Goal: Task Accomplishment & Management: Manage account settings

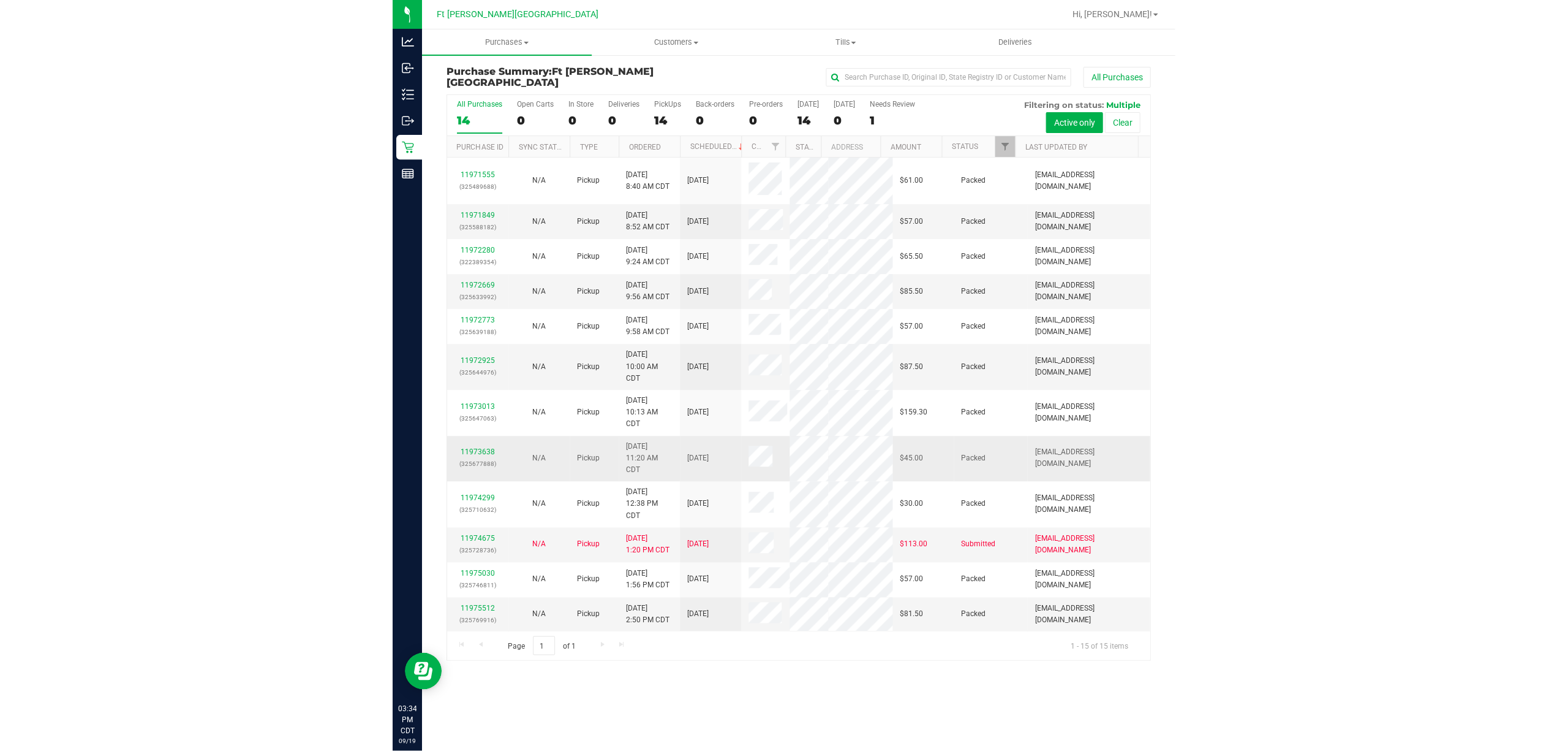
scroll to position [133, 0]
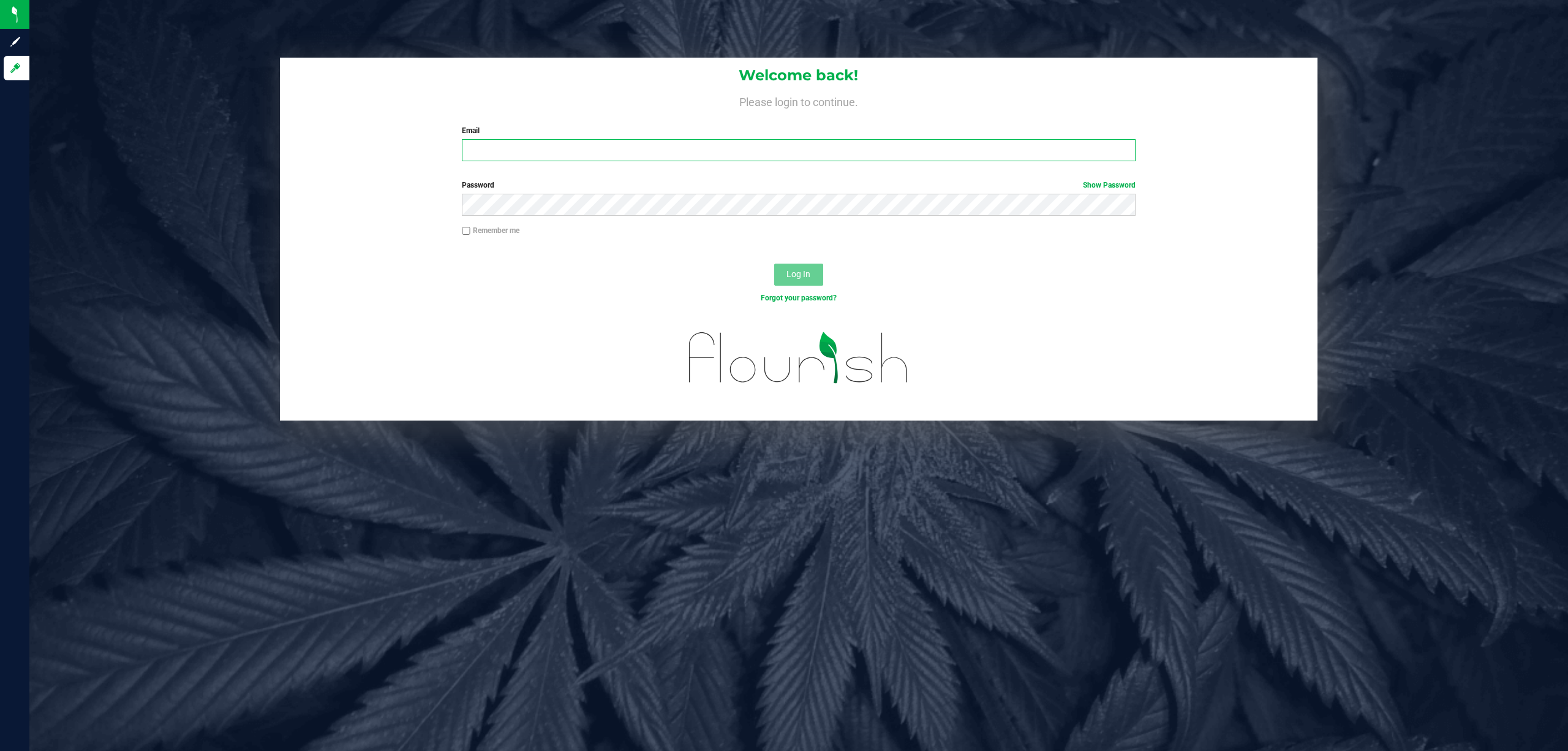
click at [515, 152] on input "Email" at bounding box center [799, 150] width 674 height 22
type input "[EMAIL_ADDRESS][DOMAIN_NAME]"
click at [782, 274] on span "Log In" at bounding box center [798, 274] width 24 height 10
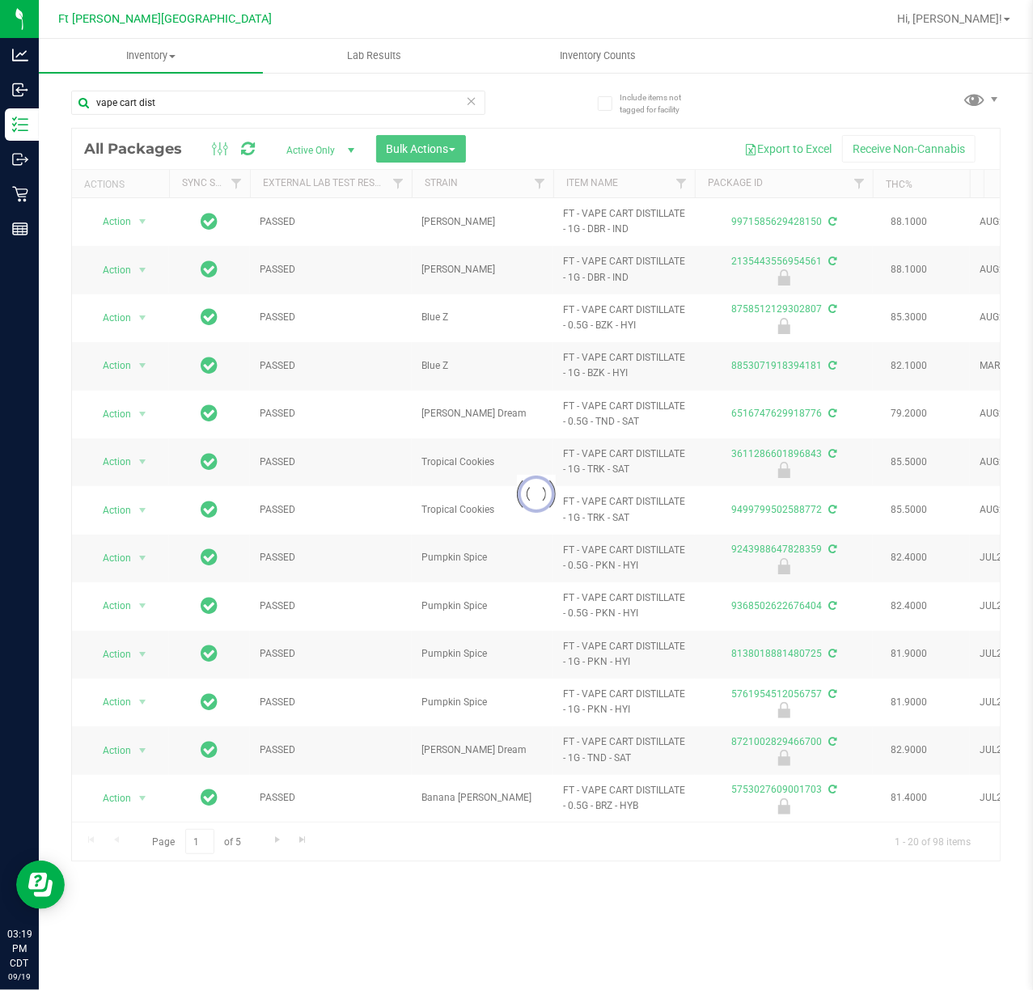
click at [472, 95] on icon at bounding box center [471, 100] width 11 height 19
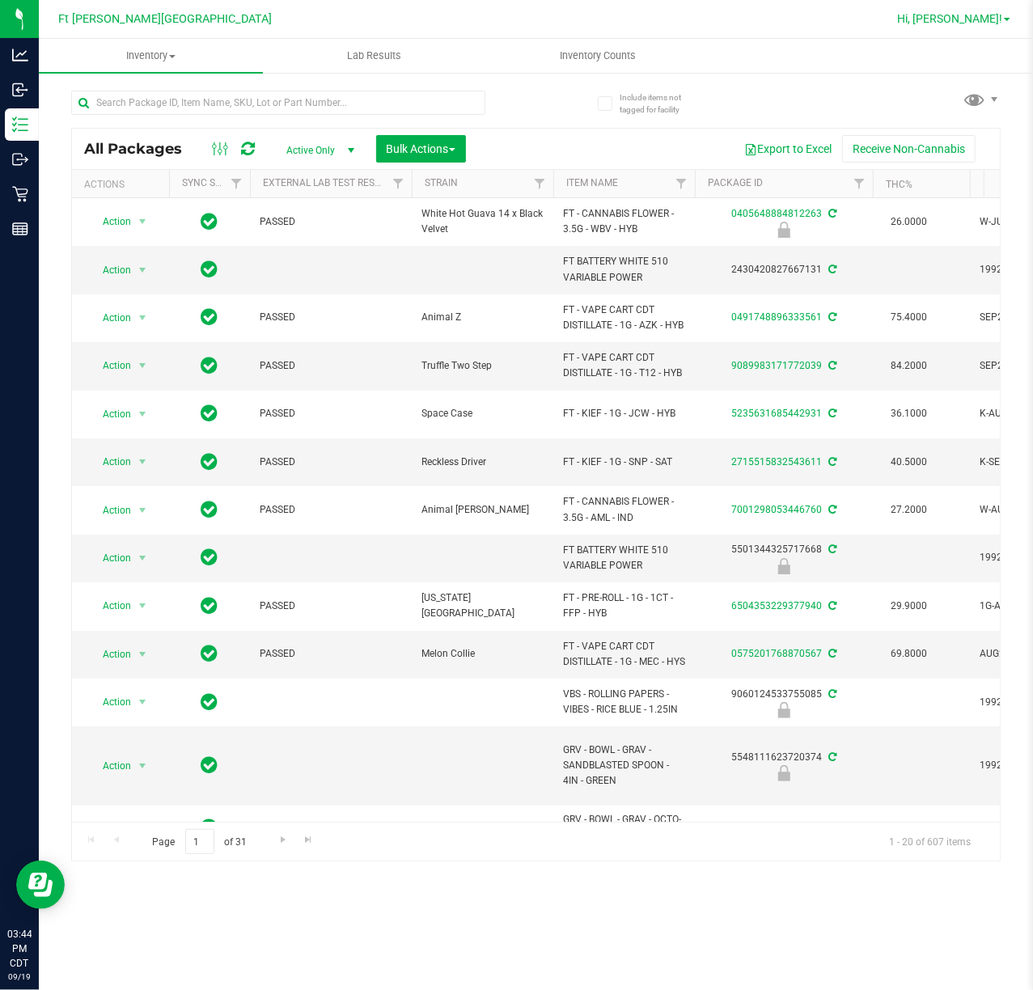
click at [971, 17] on span "Hi, [PERSON_NAME]!" at bounding box center [949, 18] width 105 height 13
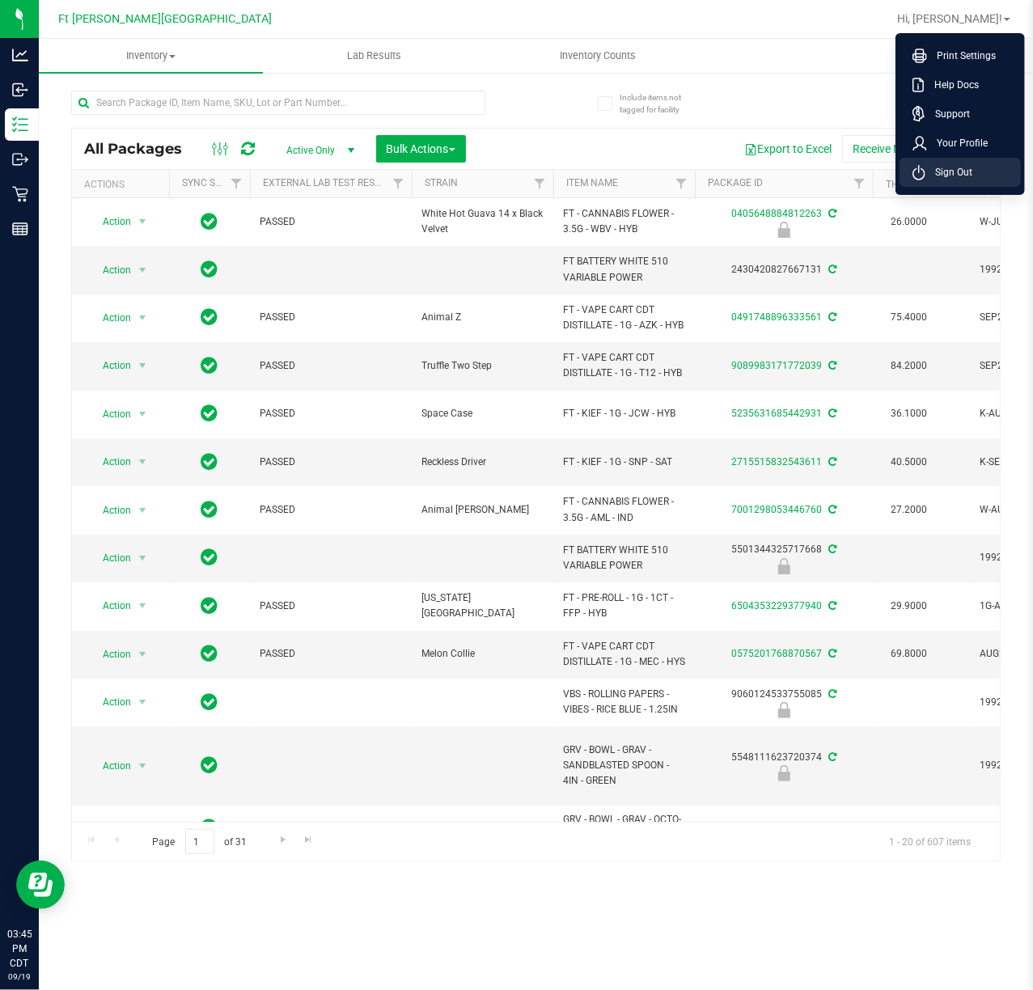
click at [943, 170] on span "Sign Out" at bounding box center [948, 172] width 47 height 16
